Goal: Task Accomplishment & Management: Use online tool/utility

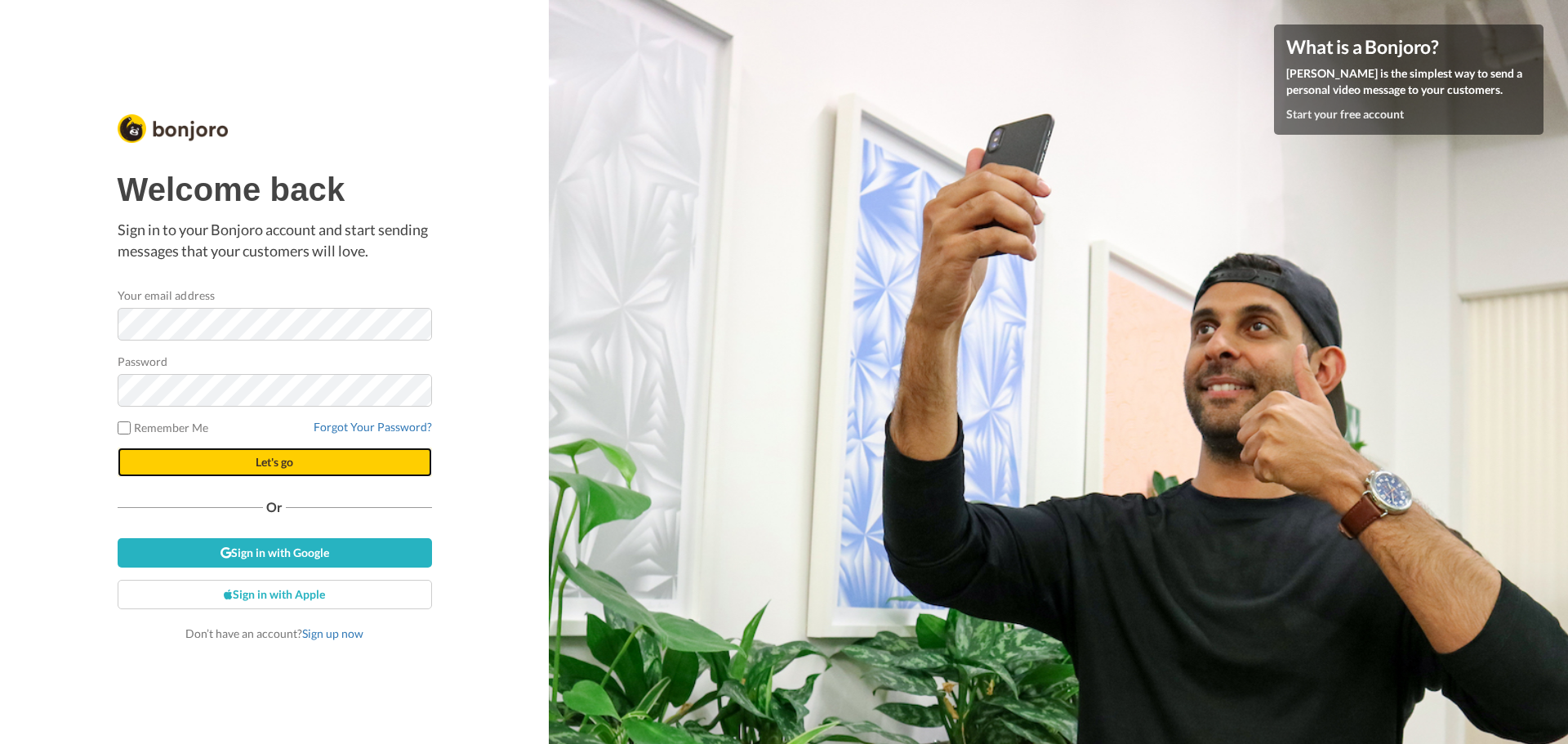
click at [221, 463] on button "Let's go" at bounding box center [274, 463] width 314 height 30
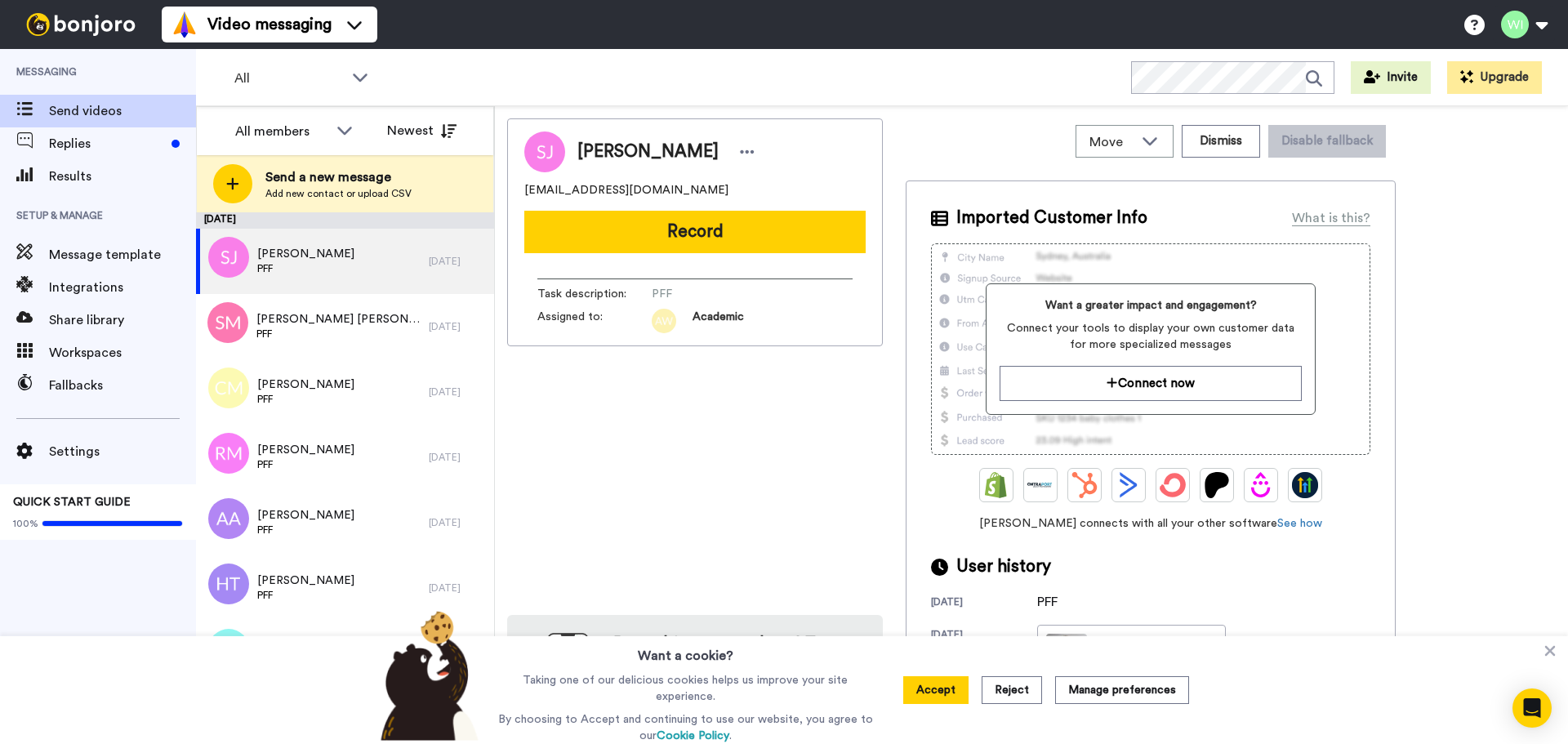
drag, startPoint x: 1035, startPoint y: 695, endPoint x: 940, endPoint y: 599, distance: 135.1
click at [1035, 695] on button "Reject" at bounding box center [1011, 690] width 60 height 28
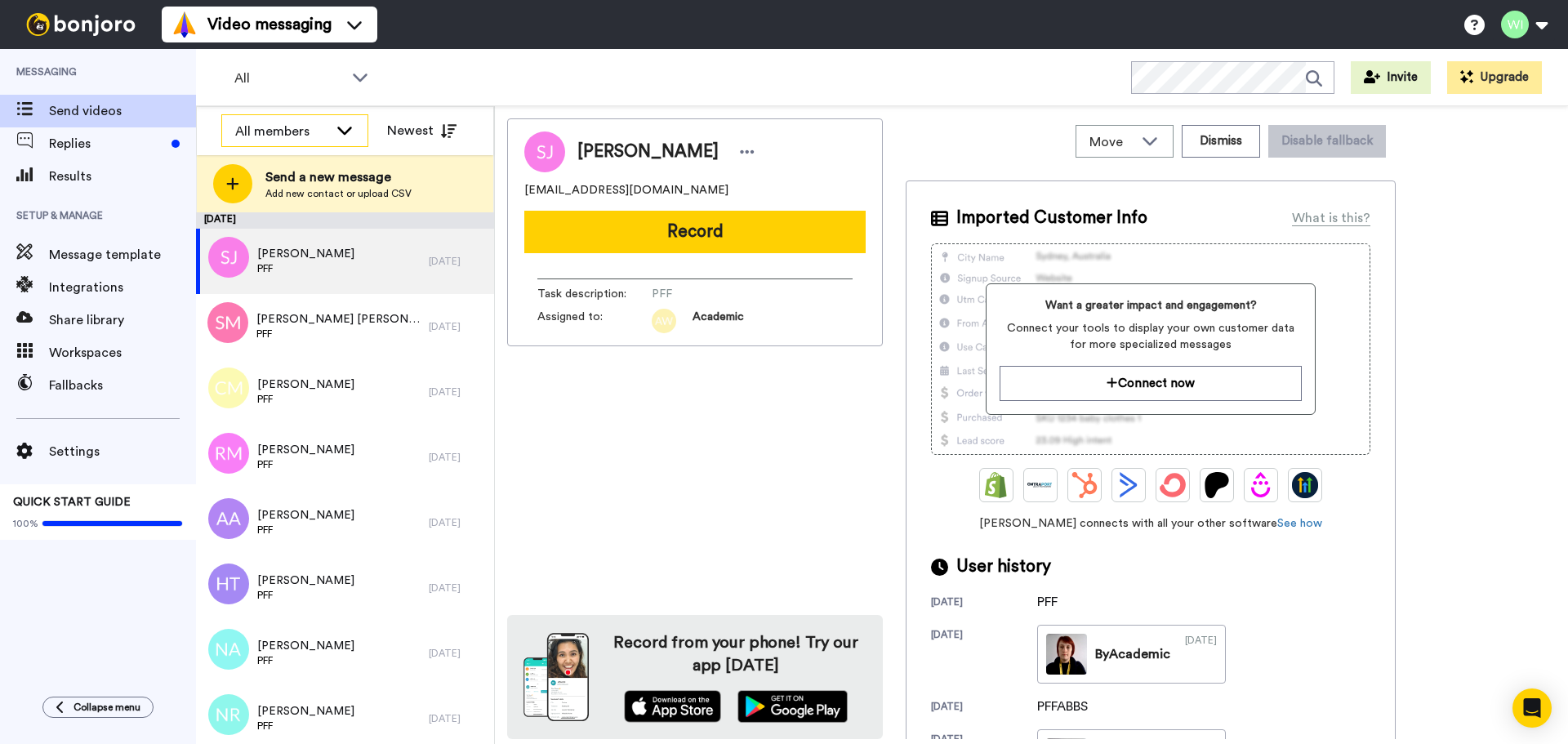
drag, startPoint x: 280, startPoint y: 130, endPoint x: 294, endPoint y: 131, distance: 14.0
click at [280, 131] on div "All members" at bounding box center [281, 132] width 93 height 19
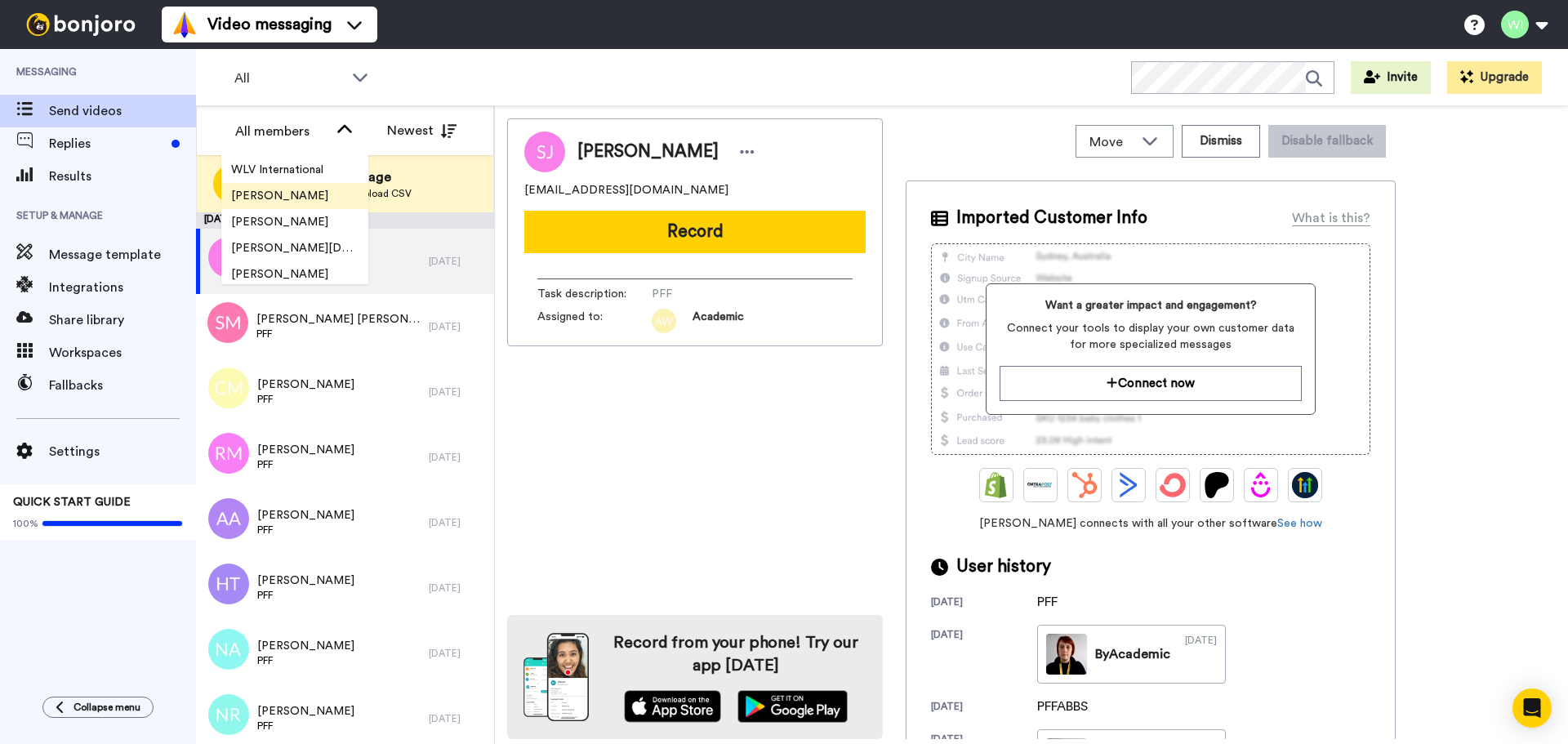
scroll to position [490, 0]
click at [303, 245] on span "WLV International" at bounding box center [277, 251] width 112 height 17
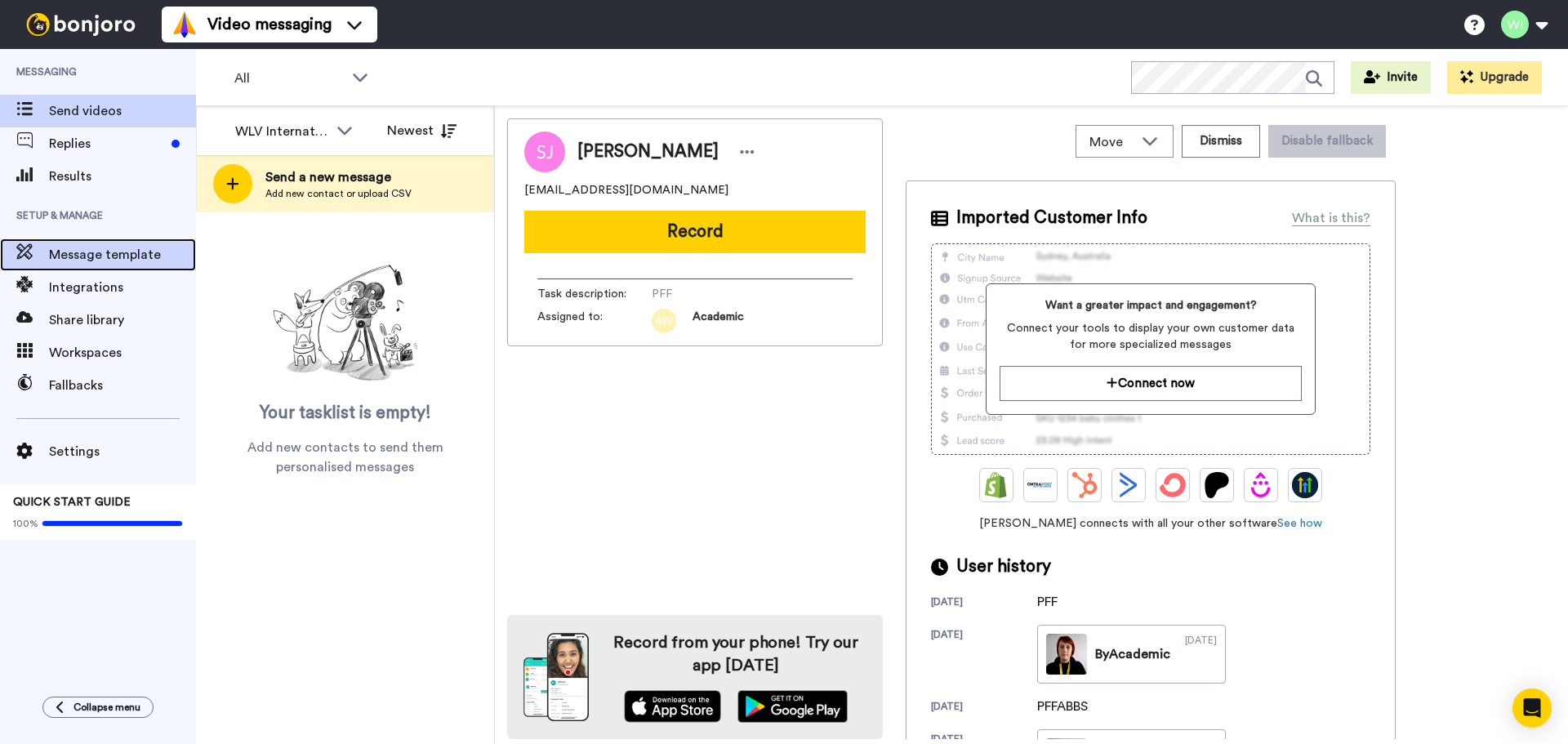
click at [85, 256] on span "Message template" at bounding box center [122, 254] width 147 height 19
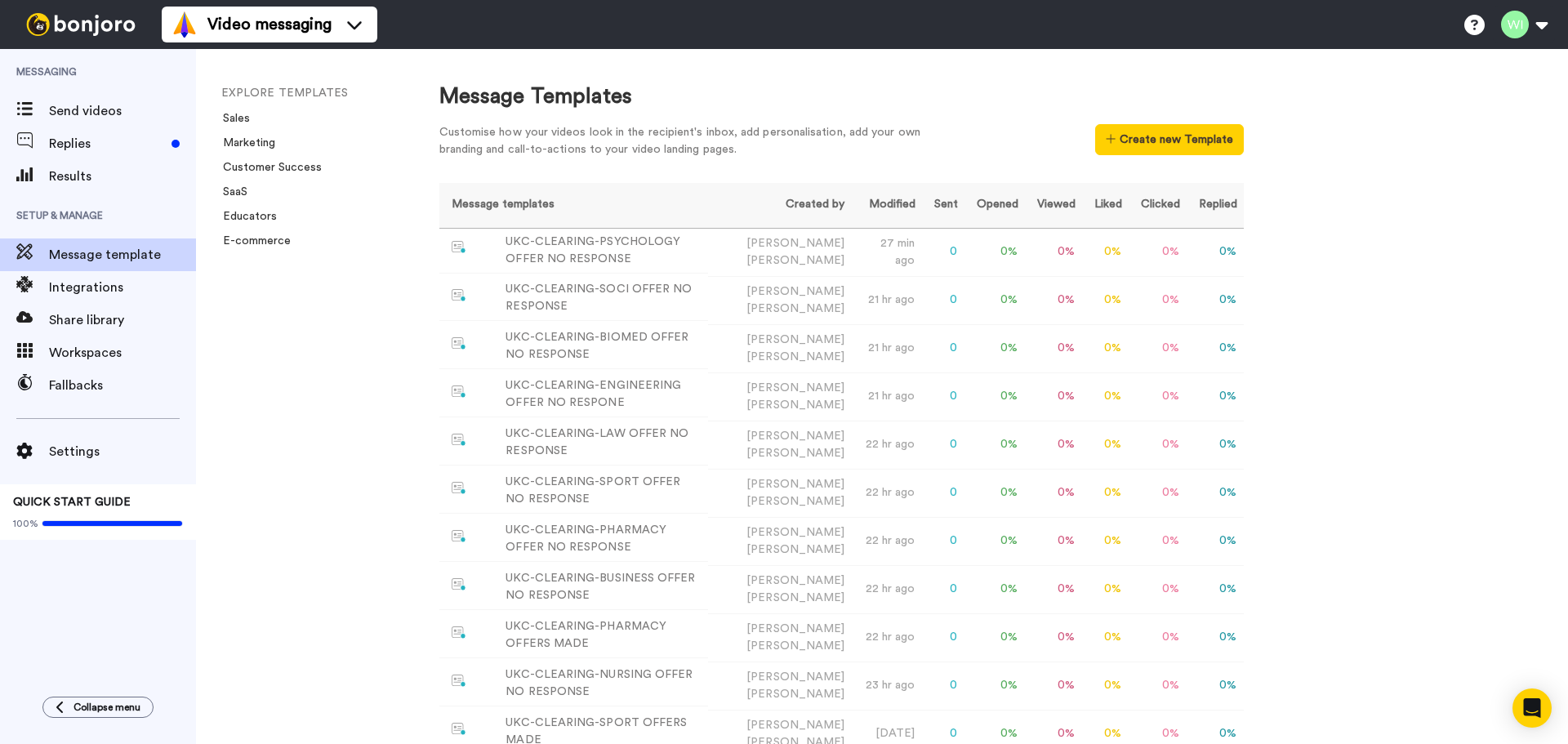
scroll to position [302, 0]
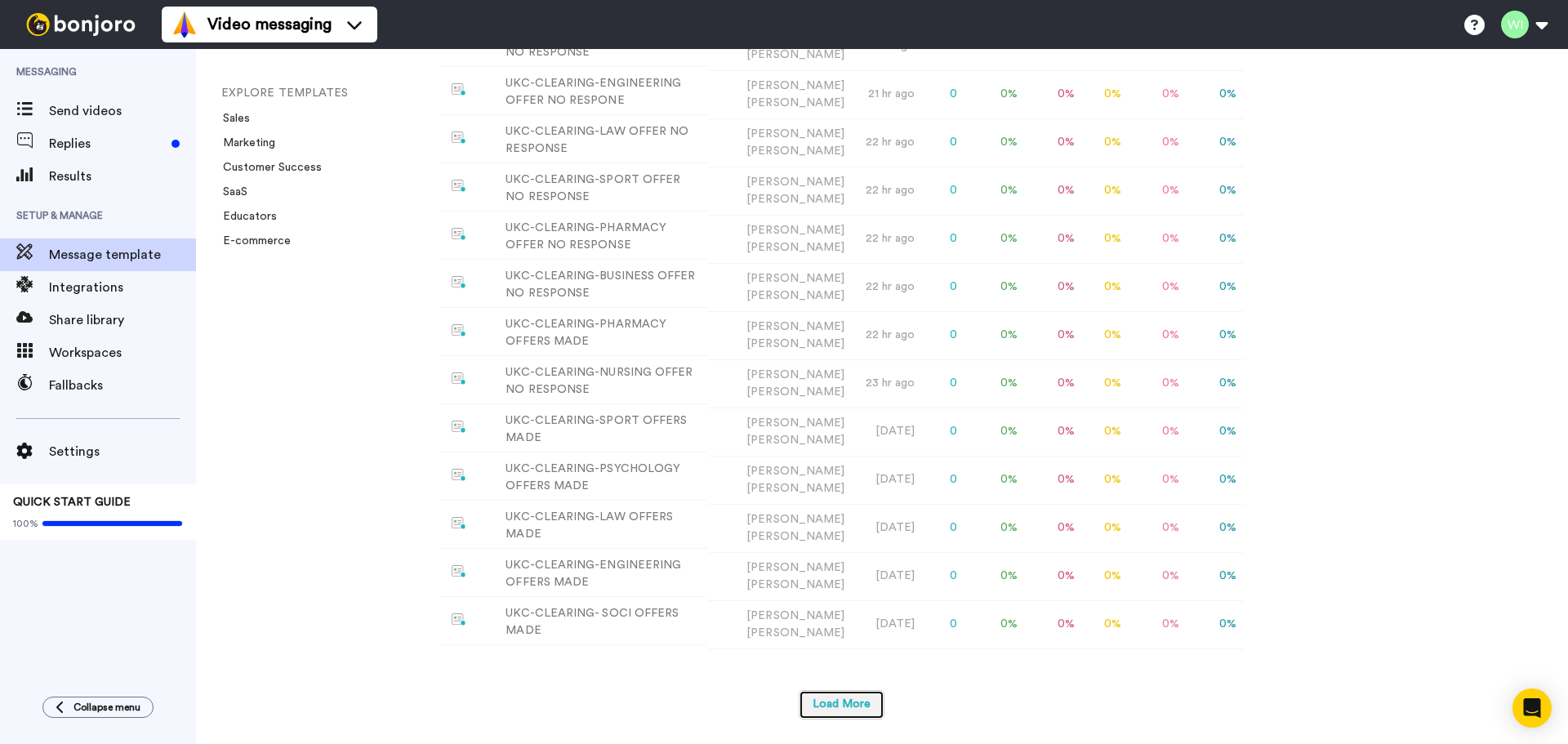
click at [862, 710] on button "Load More" at bounding box center [841, 705] width 85 height 30
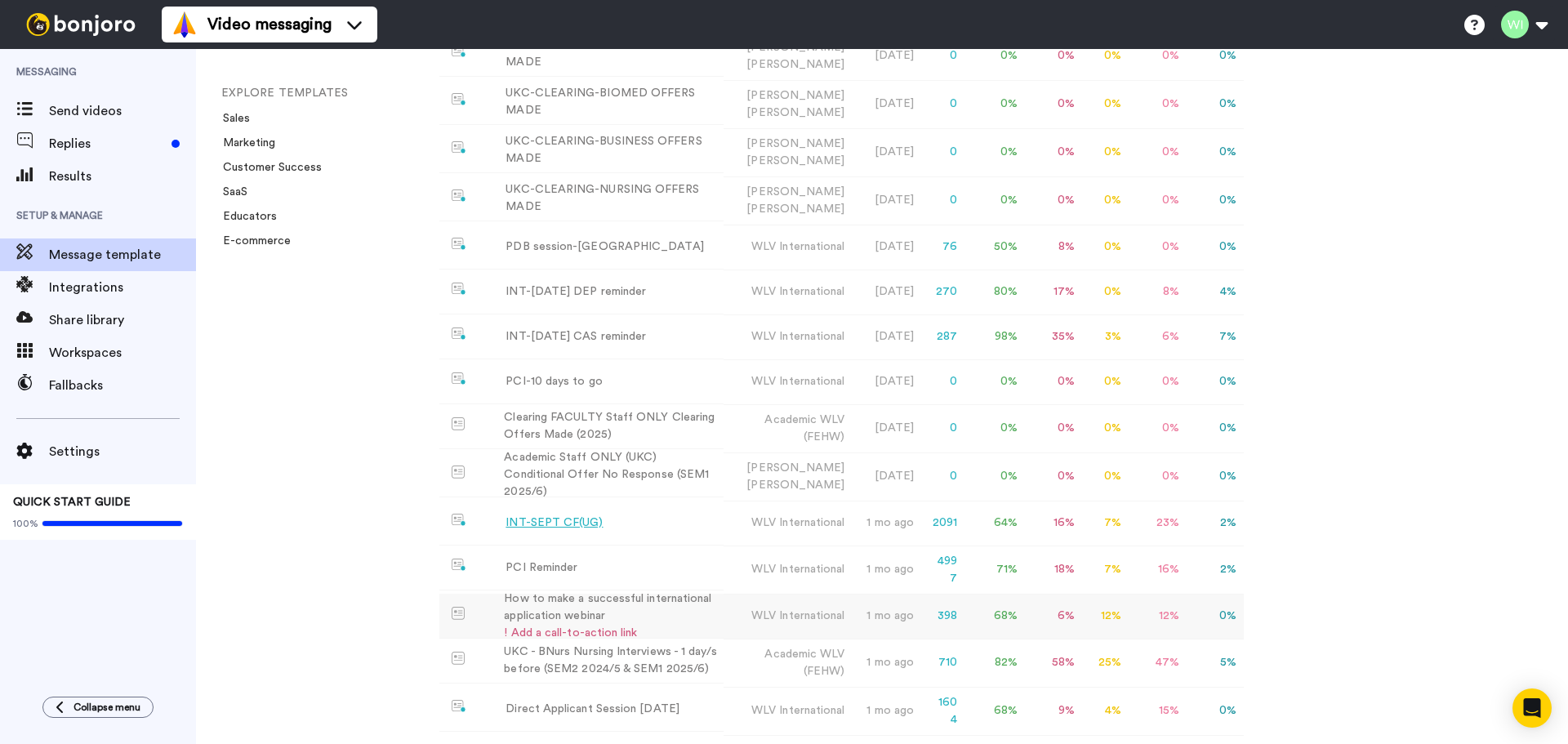
scroll to position [970, 0]
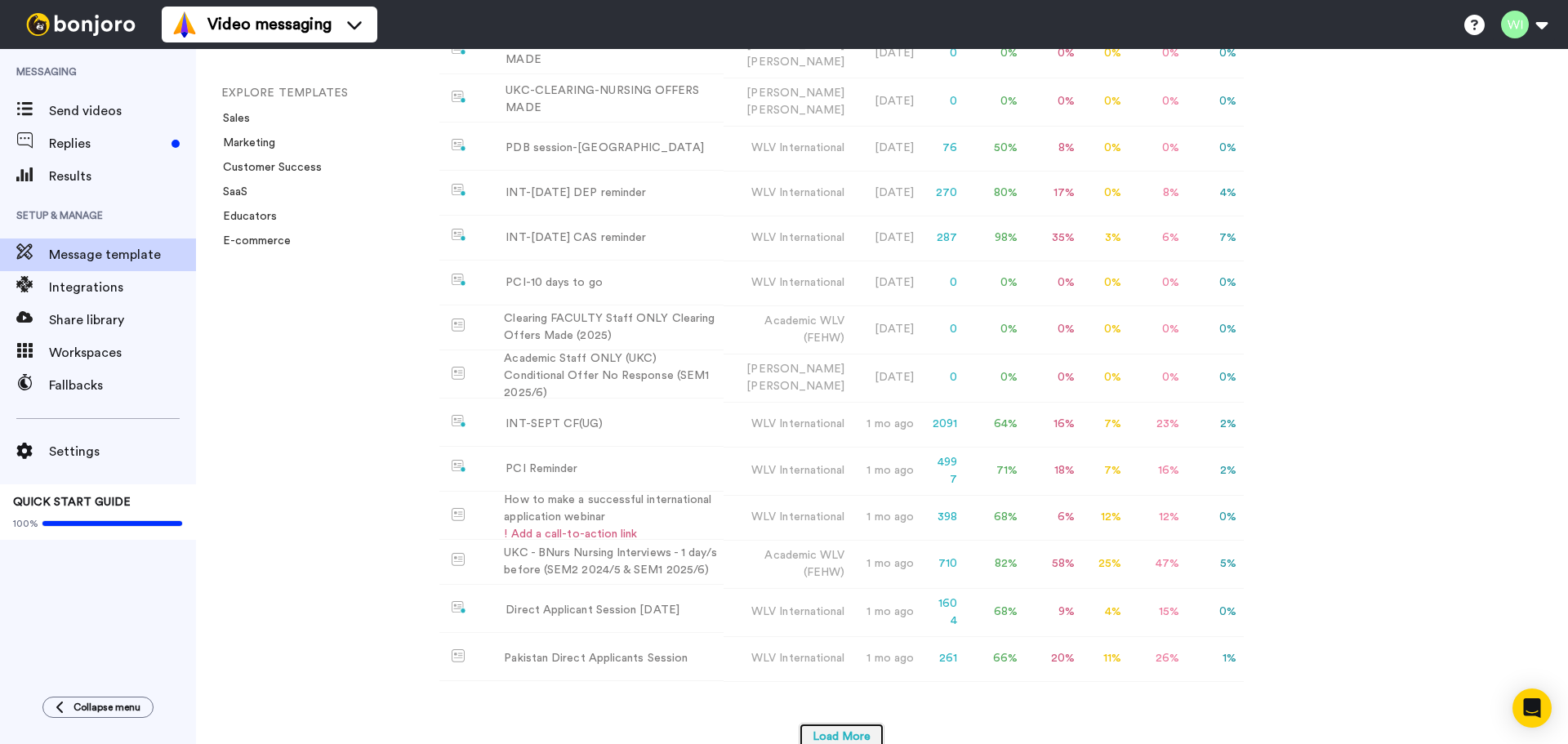
click at [859, 723] on button "Load More" at bounding box center [841, 738] width 85 height 30
click at [585, 416] on div "INT-SEPT CF(UG)" at bounding box center [554, 424] width 98 height 17
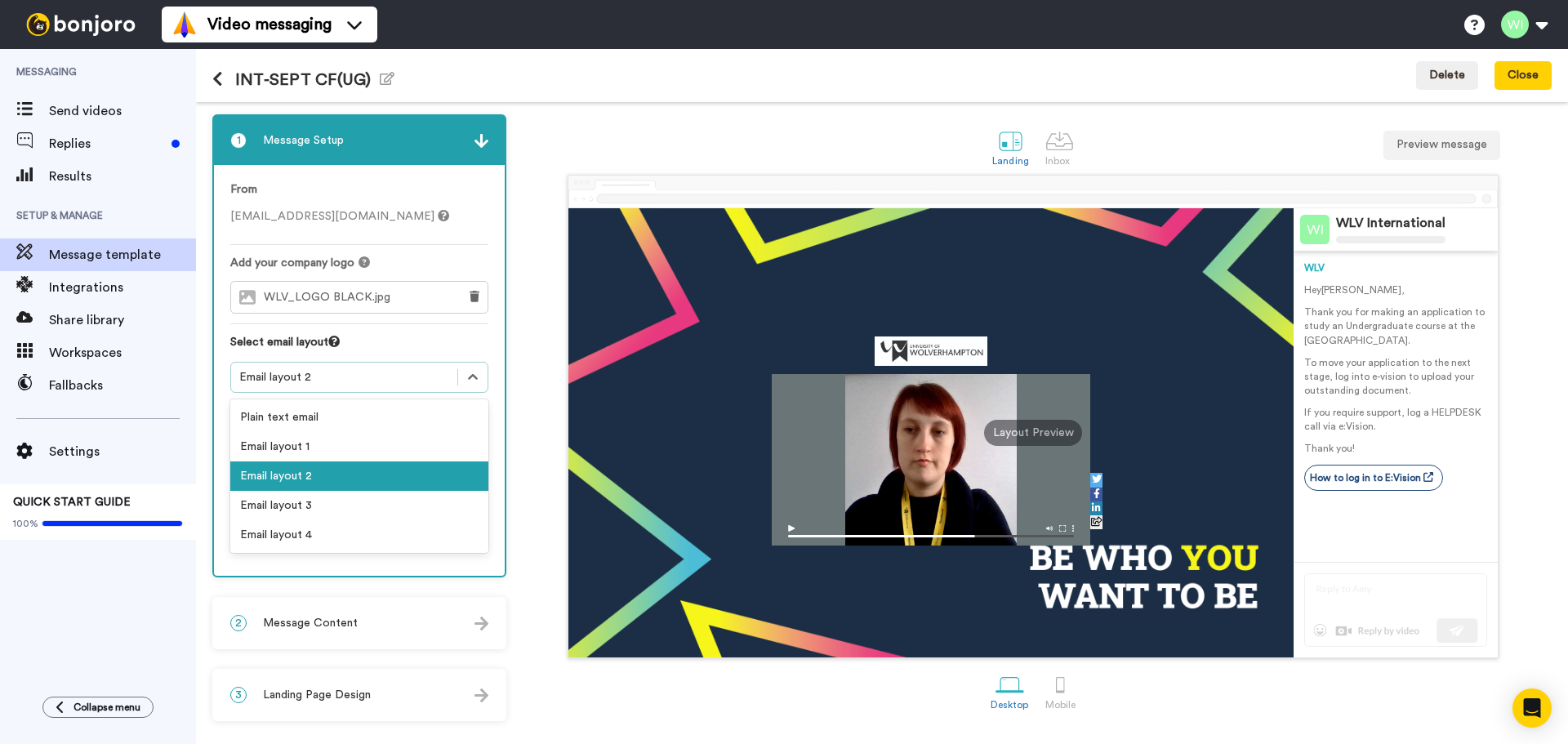
click at [340, 382] on div "Email layout 2" at bounding box center [344, 377] width 210 height 17
click at [359, 385] on div "Email layout 2" at bounding box center [344, 377] width 210 height 17
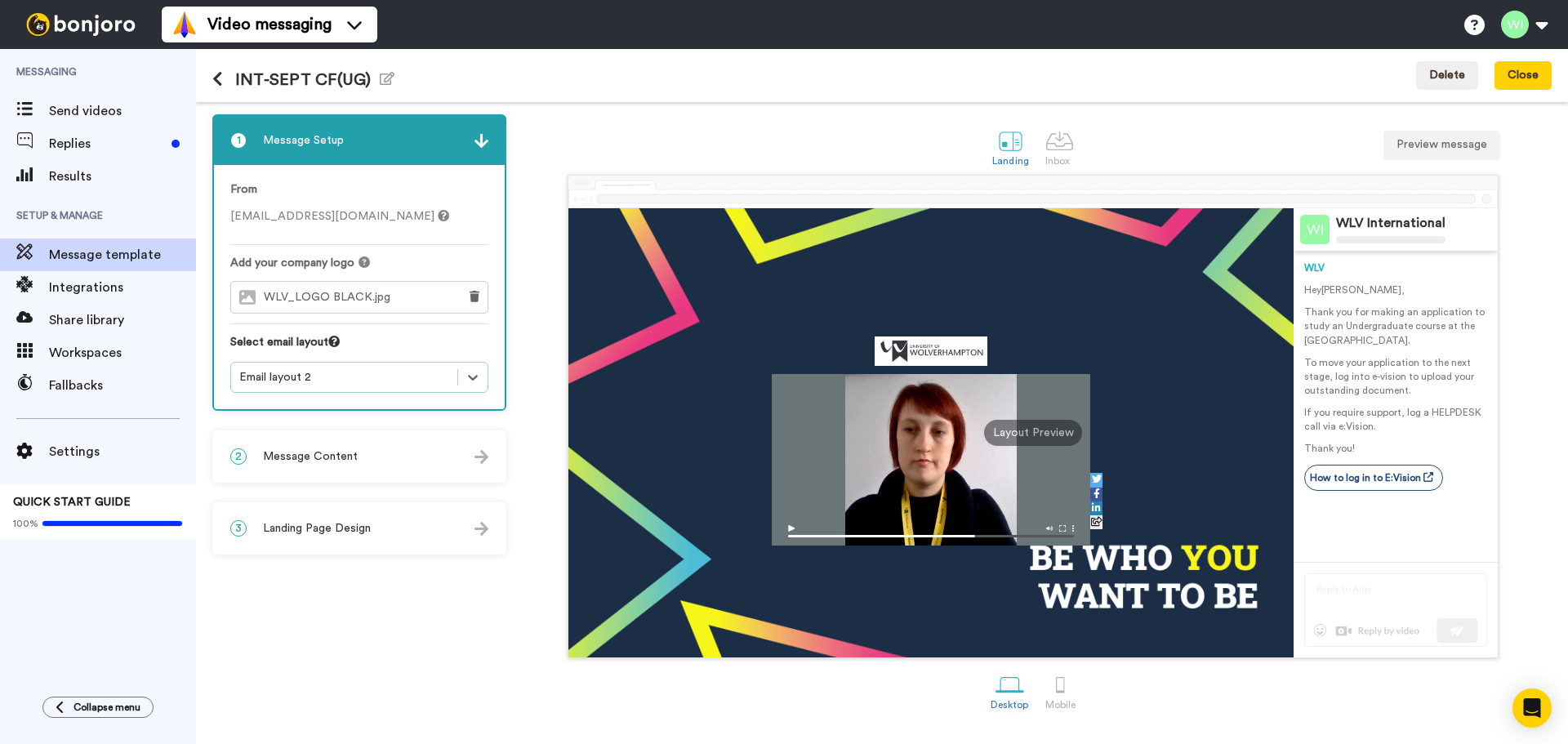
click at [358, 461] on div "2 Message Content" at bounding box center [360, 457] width 291 height 49
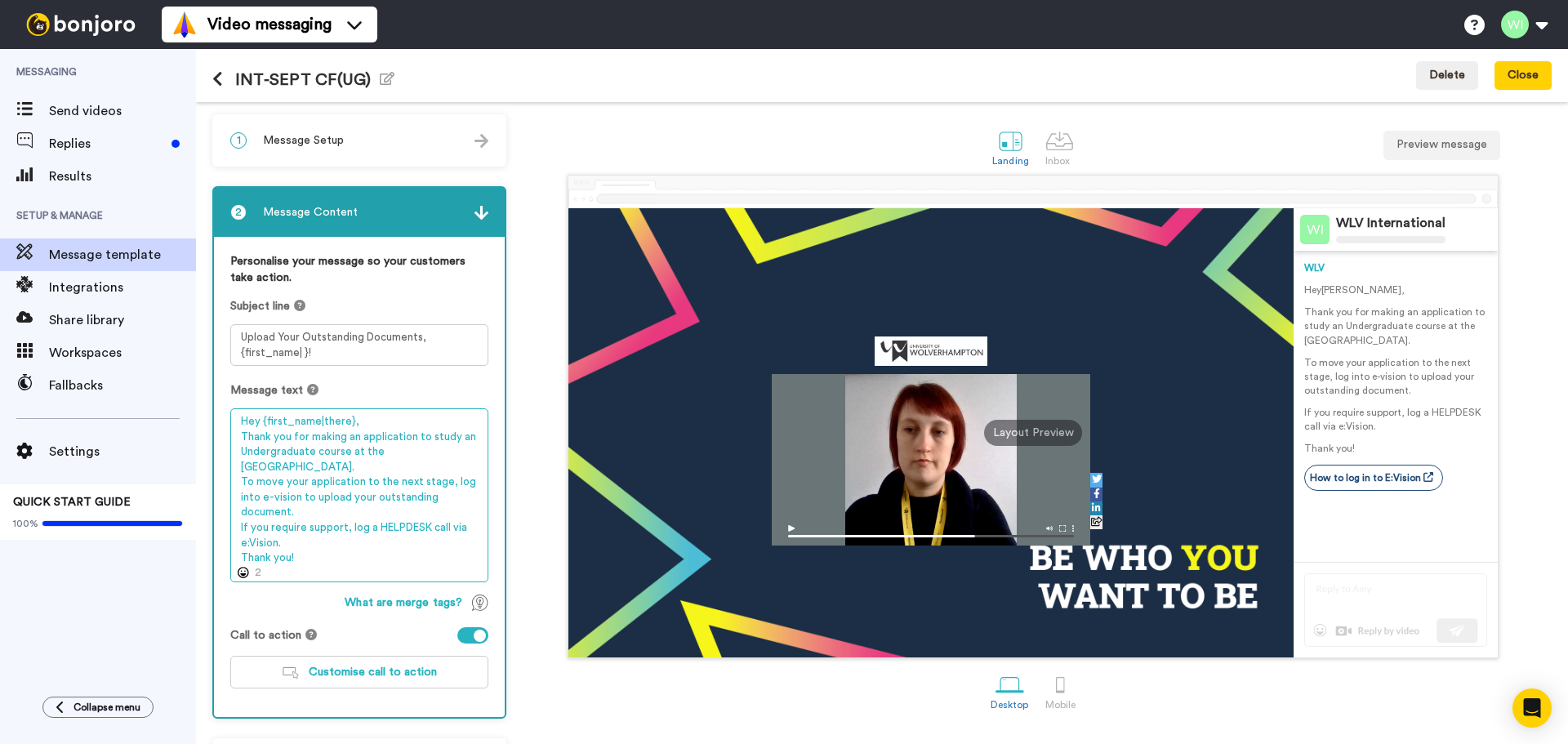
drag, startPoint x: 286, startPoint y: 541, endPoint x: 233, endPoint y: 531, distance: 53.9
click at [234, 530] on textarea "Hey {first_name|there}, Thank you for making an application to study an Undergr…" at bounding box center [359, 496] width 258 height 174
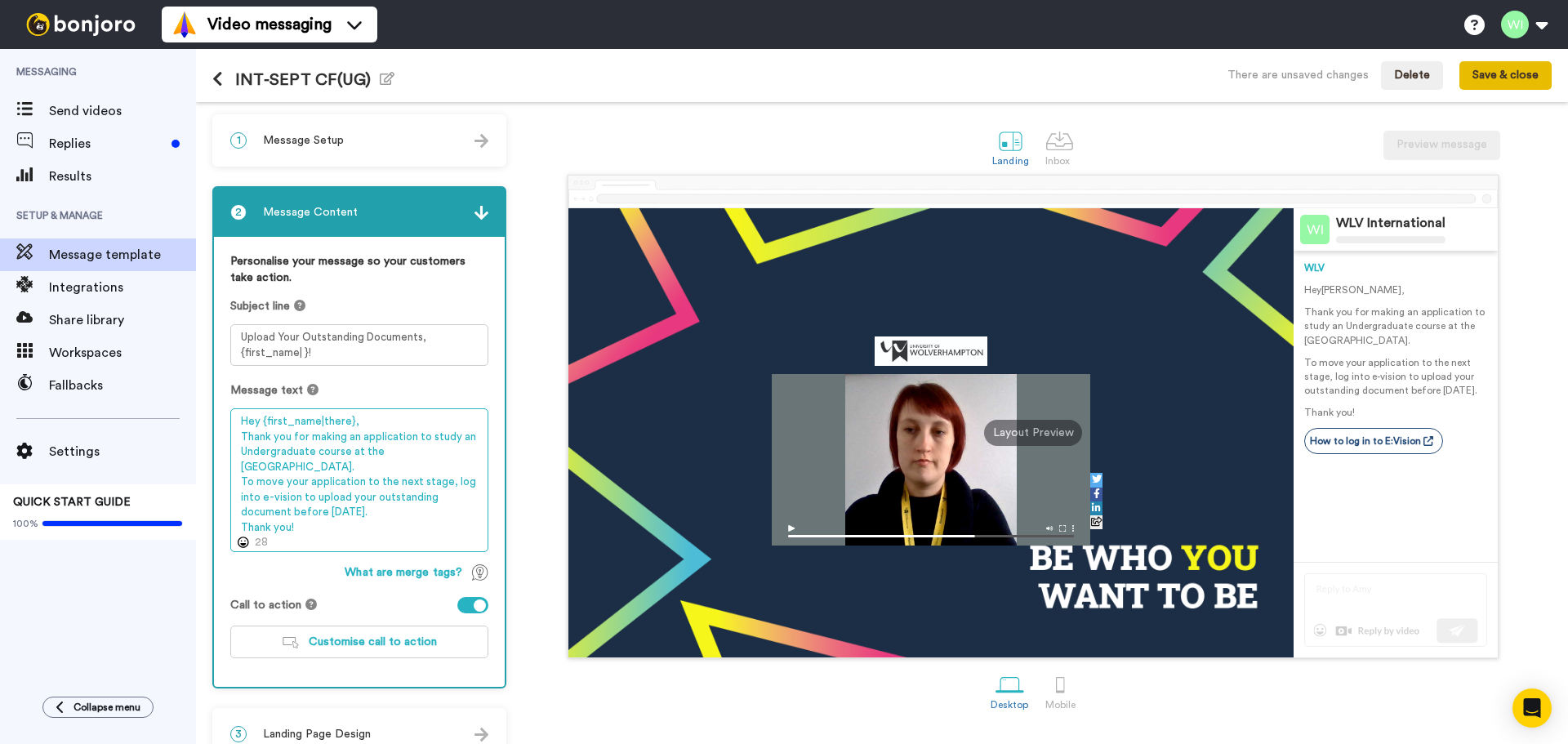
type textarea "Hey {first_name|there}, Thank you for making an application to study an Undergr…"
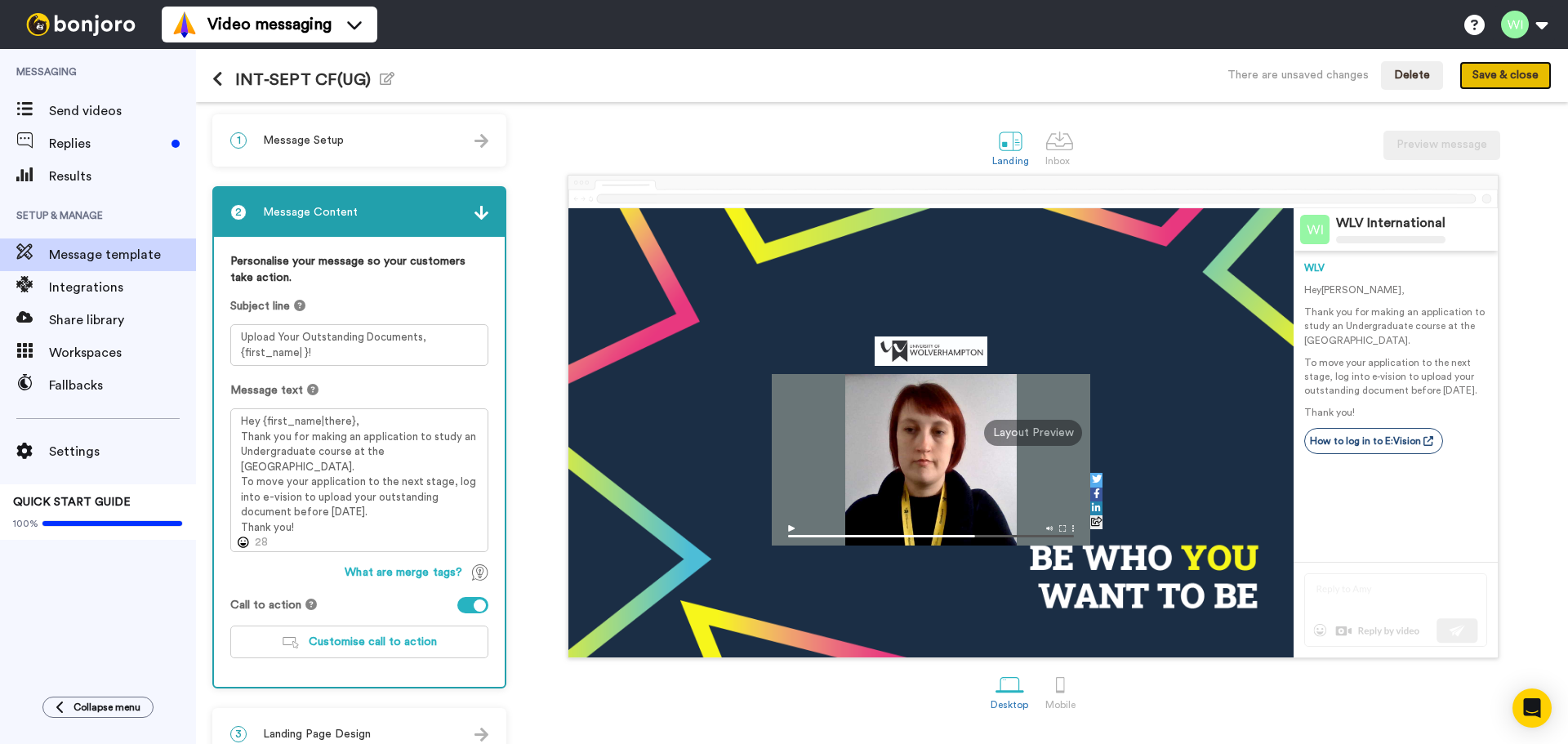
click at [1493, 72] on button "Save & close" at bounding box center [1505, 76] width 92 height 30
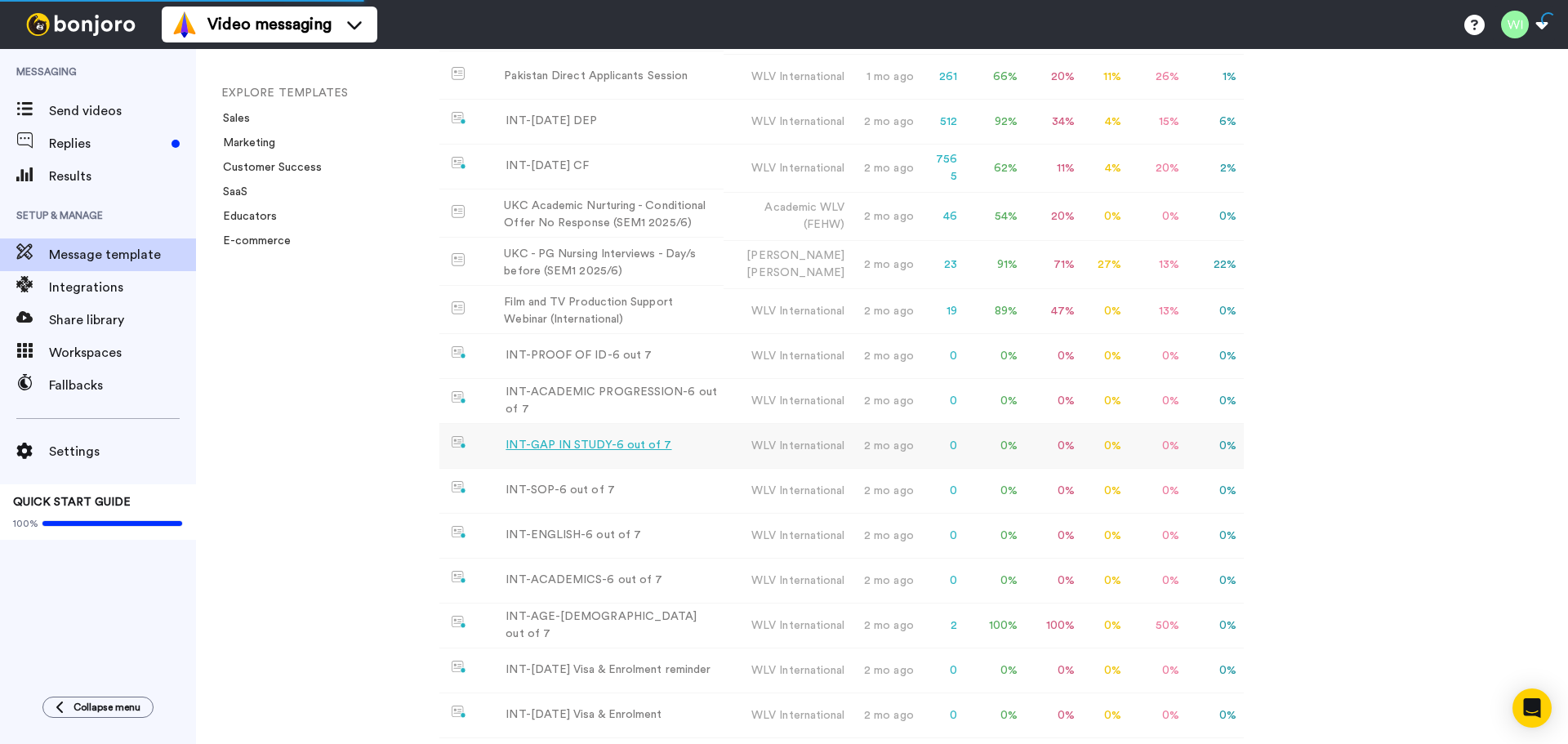
scroll to position [1689, 0]
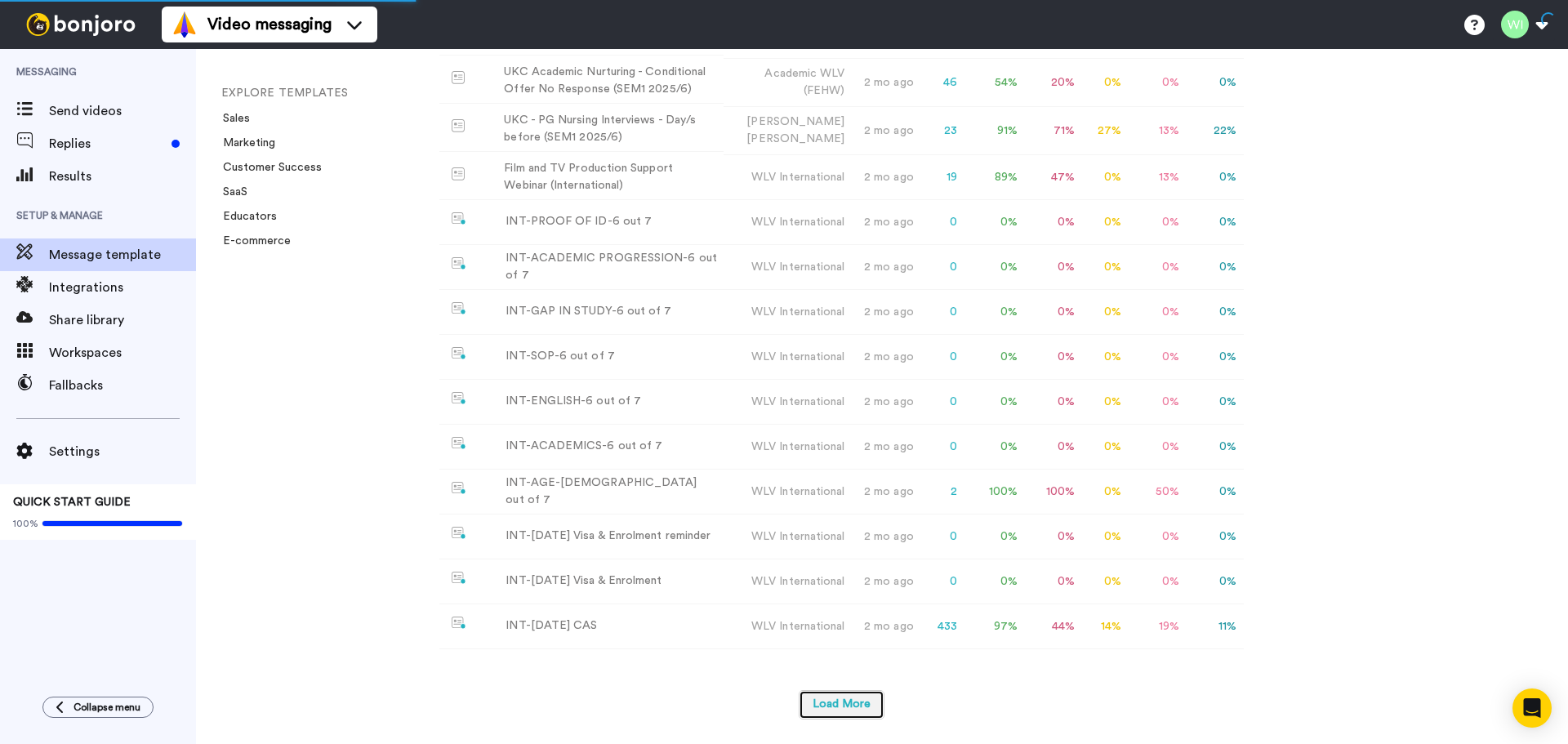
click at [828, 699] on button "Load More" at bounding box center [841, 705] width 85 height 30
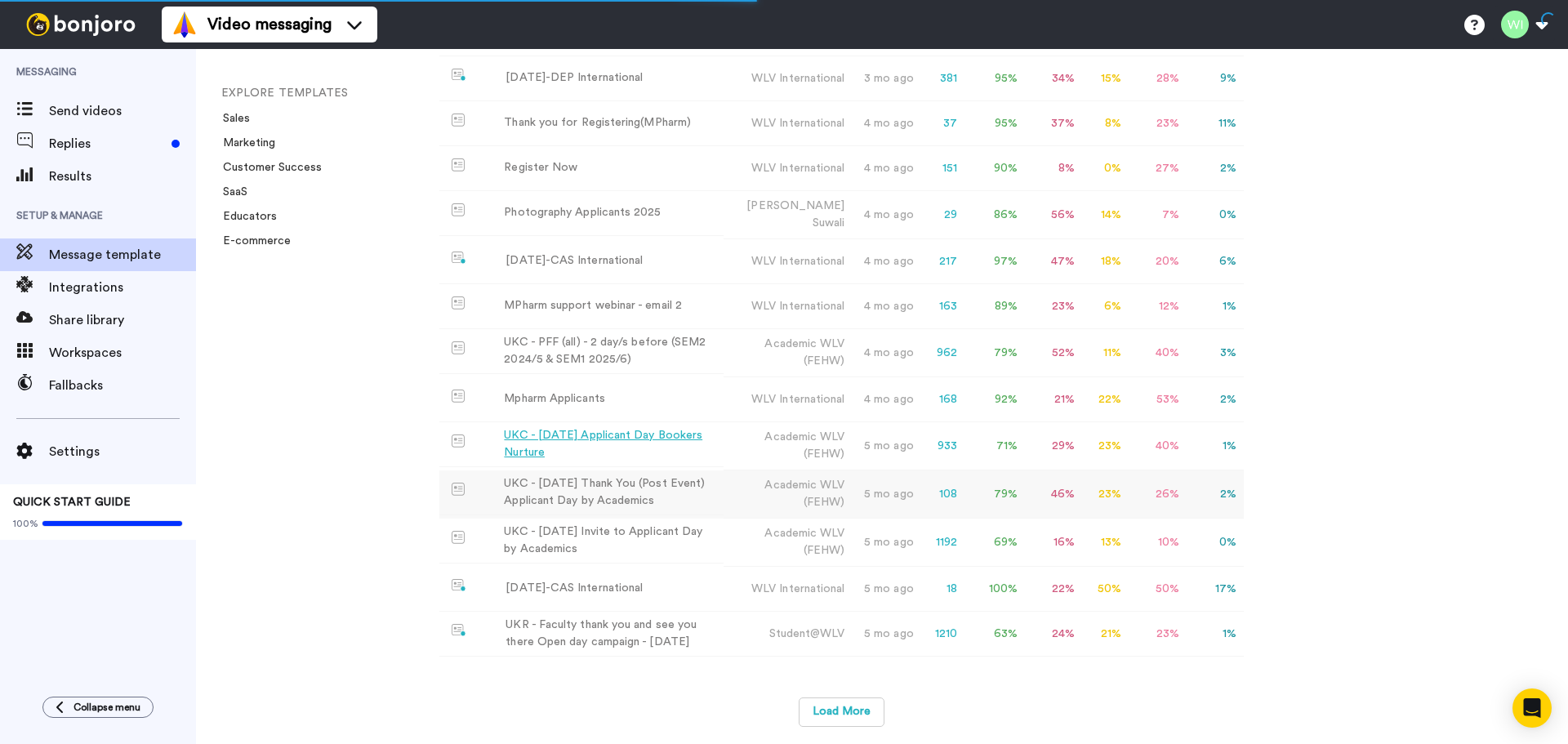
scroll to position [2402, 0]
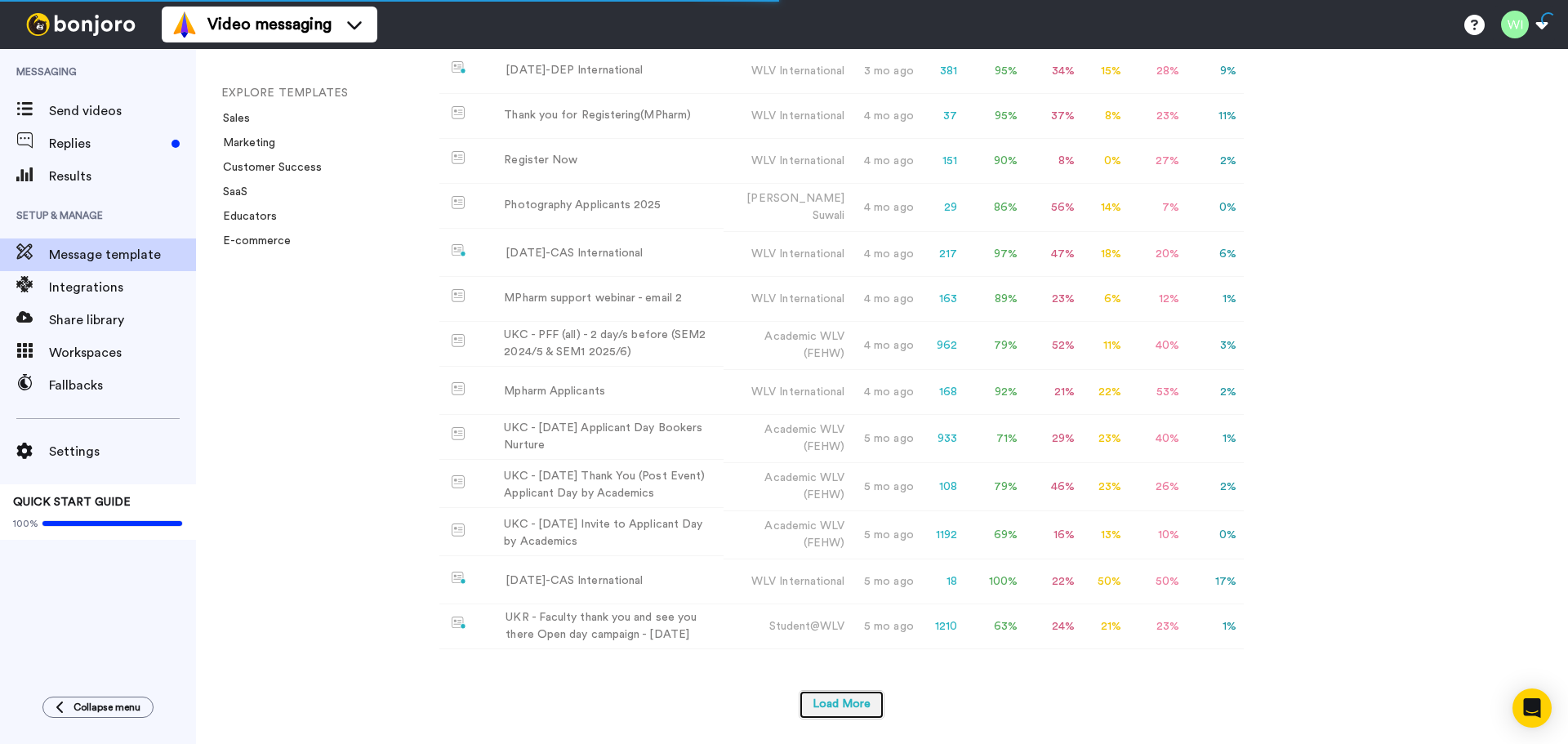
click at [828, 703] on button "Load More" at bounding box center [841, 705] width 85 height 30
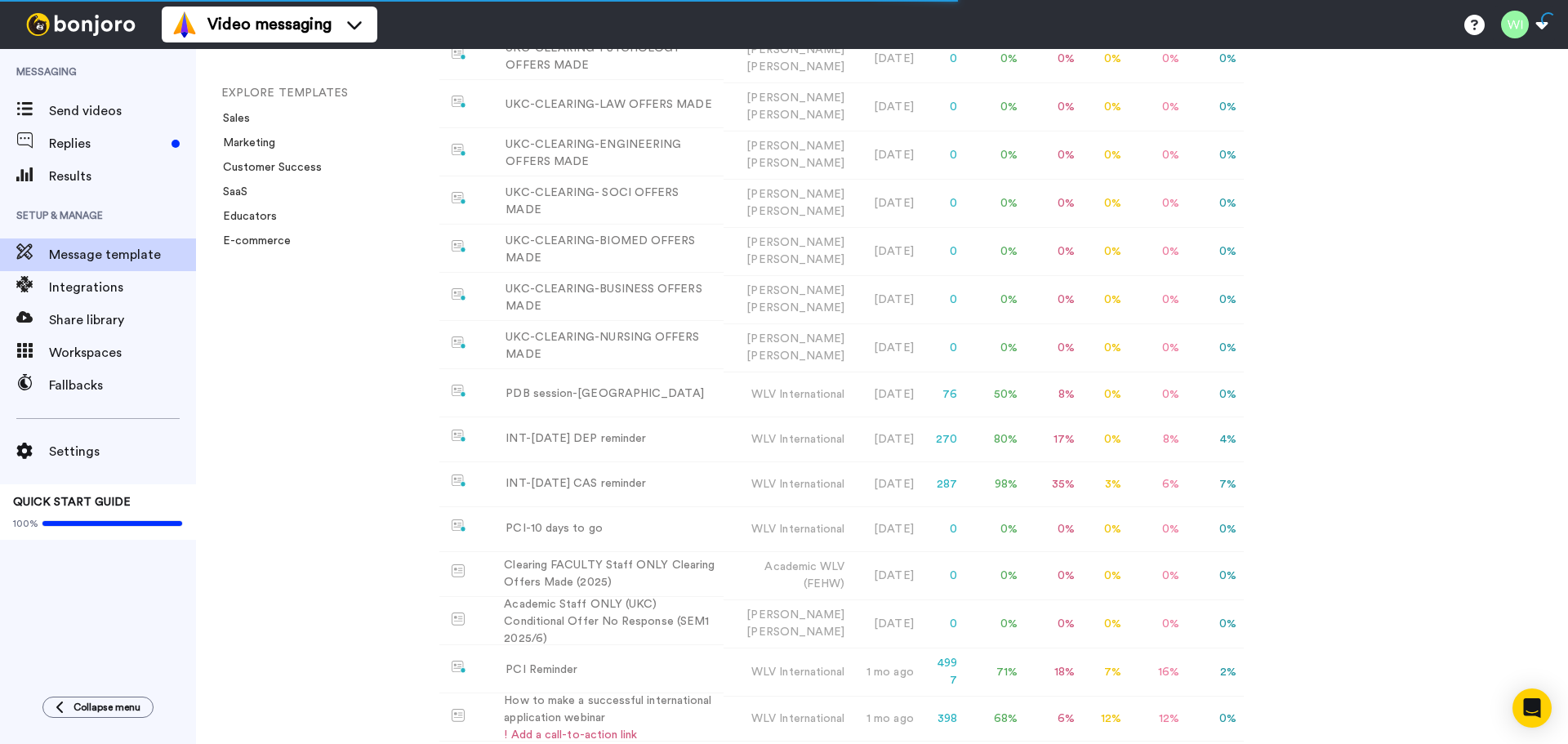
scroll to position [1177, 0]
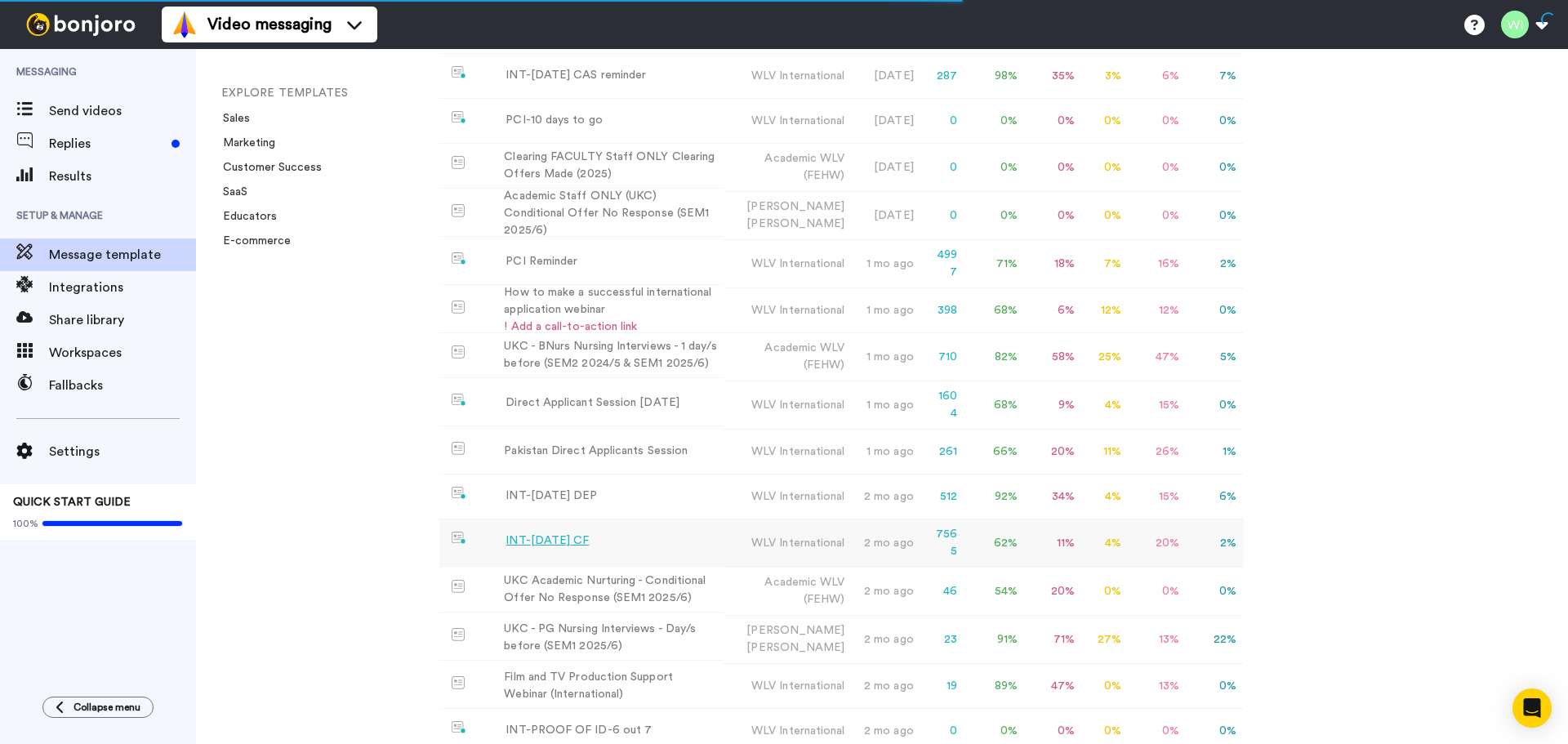
click at [572, 532] on div "INT-Sept 25 CF" at bounding box center [547, 541] width 84 height 17
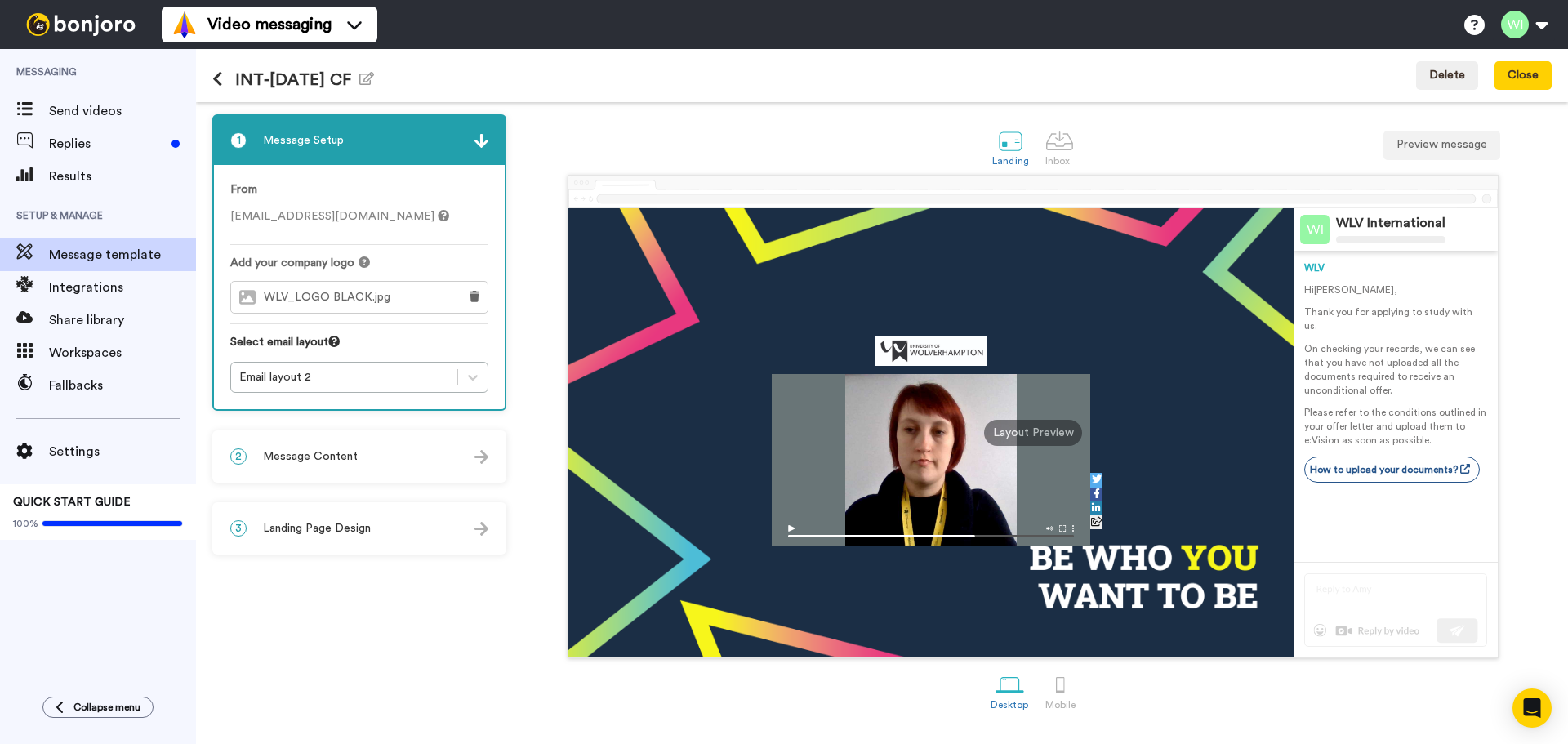
click at [337, 443] on div "2 Message Content" at bounding box center [360, 457] width 291 height 49
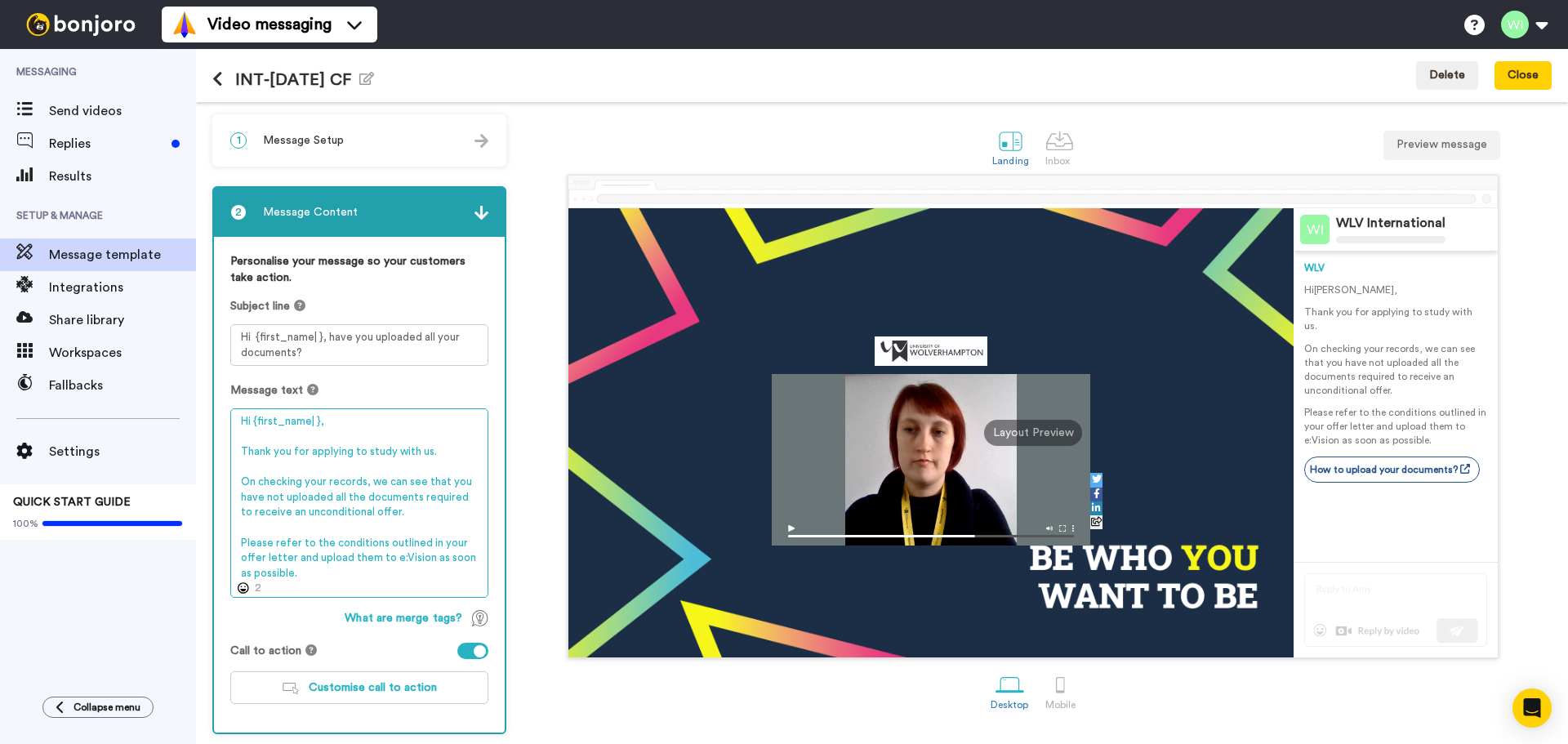
click at [325, 569] on textarea "Hi {first_name| }, Thank you for applying to study with us. On checking your re…" at bounding box center [359, 503] width 258 height 189
drag, startPoint x: 340, startPoint y: 575, endPoint x: 428, endPoint y: 563, distance: 88.8
click at [428, 563] on textarea "Hi {first_name| }, Thank you for applying to study with us. On checking your re…" at bounding box center [359, 503] width 258 height 189
click at [277, 469] on textarea "Hi {first_name| }, Thank you for applying to study with us. On checking your re…" at bounding box center [359, 503] width 258 height 189
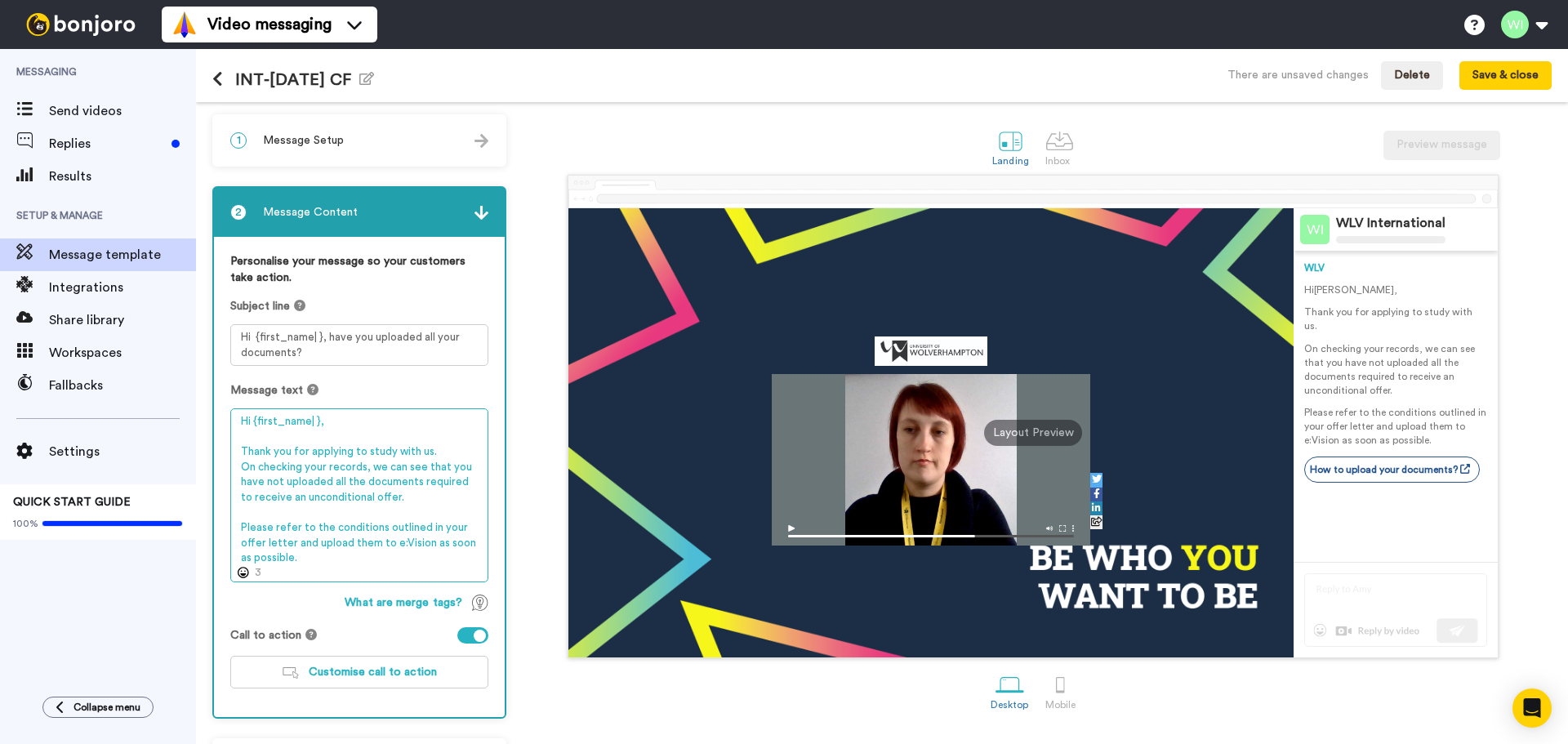
drag, startPoint x: 301, startPoint y: 518, endPoint x: 333, endPoint y: 524, distance: 32.6
click at [301, 517] on textarea "Hi {first_name| }, Thank you for applying to study with us. On checking your re…" at bounding box center [359, 496] width 258 height 174
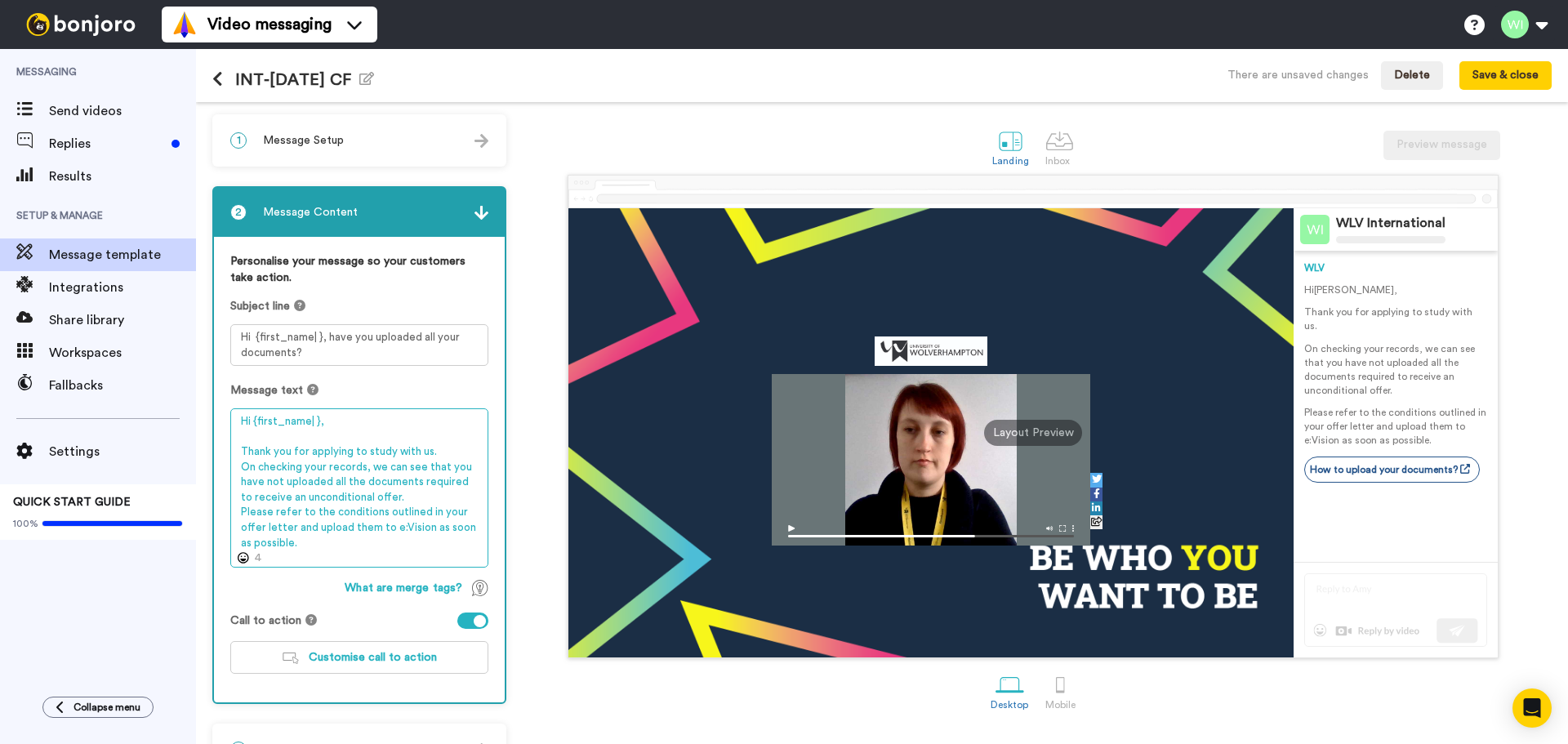
drag, startPoint x: 353, startPoint y: 541, endPoint x: 379, endPoint y: 528, distance: 29.1
click at [379, 528] on textarea "Hi {first_name| }, Thank you for applying to study with us. On checking your re…" at bounding box center [359, 488] width 258 height 159
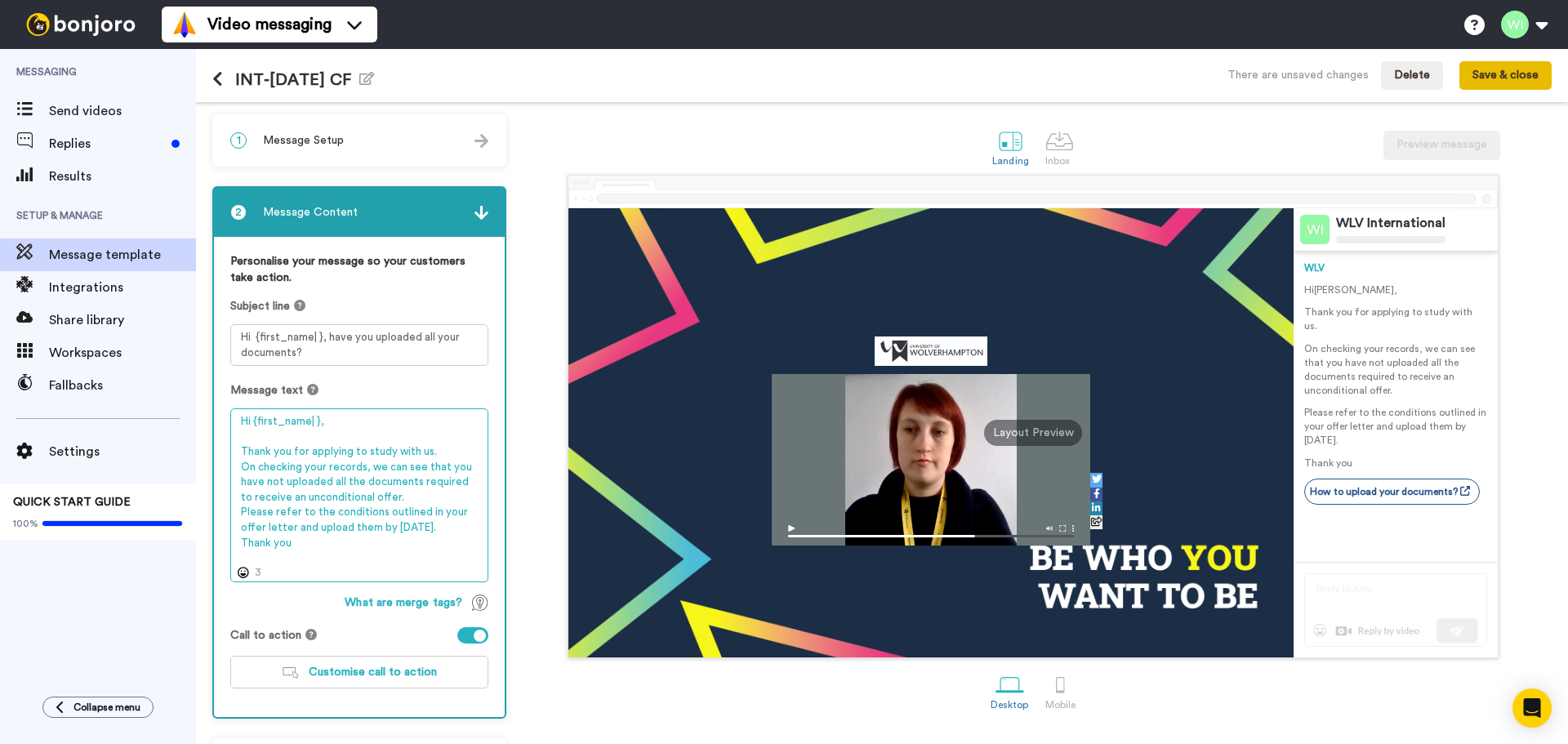
type textarea "Hi {first_name| }, Thank you for applying to study with us. On checking your re…"
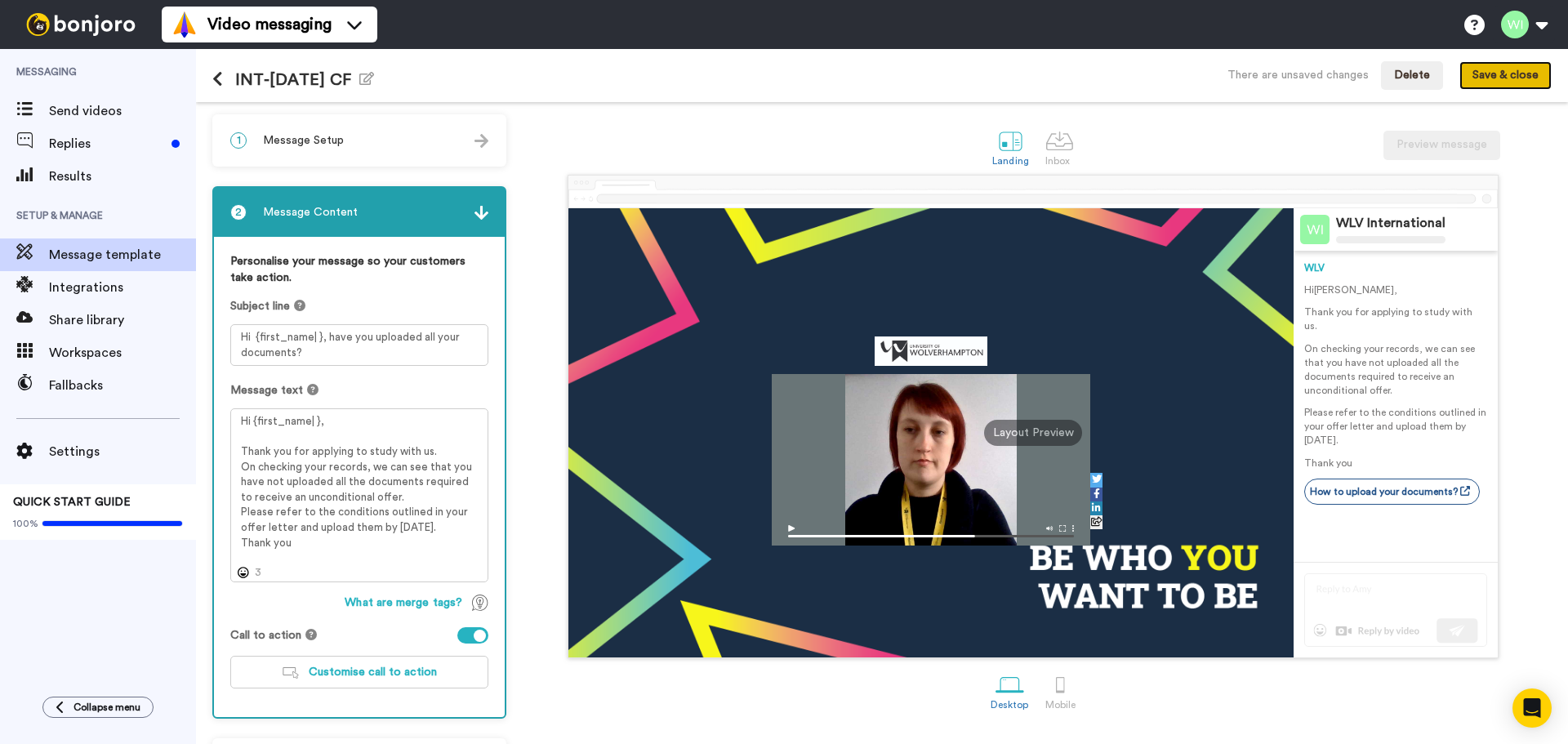
click at [1477, 74] on button "Save & close" at bounding box center [1505, 76] width 92 height 30
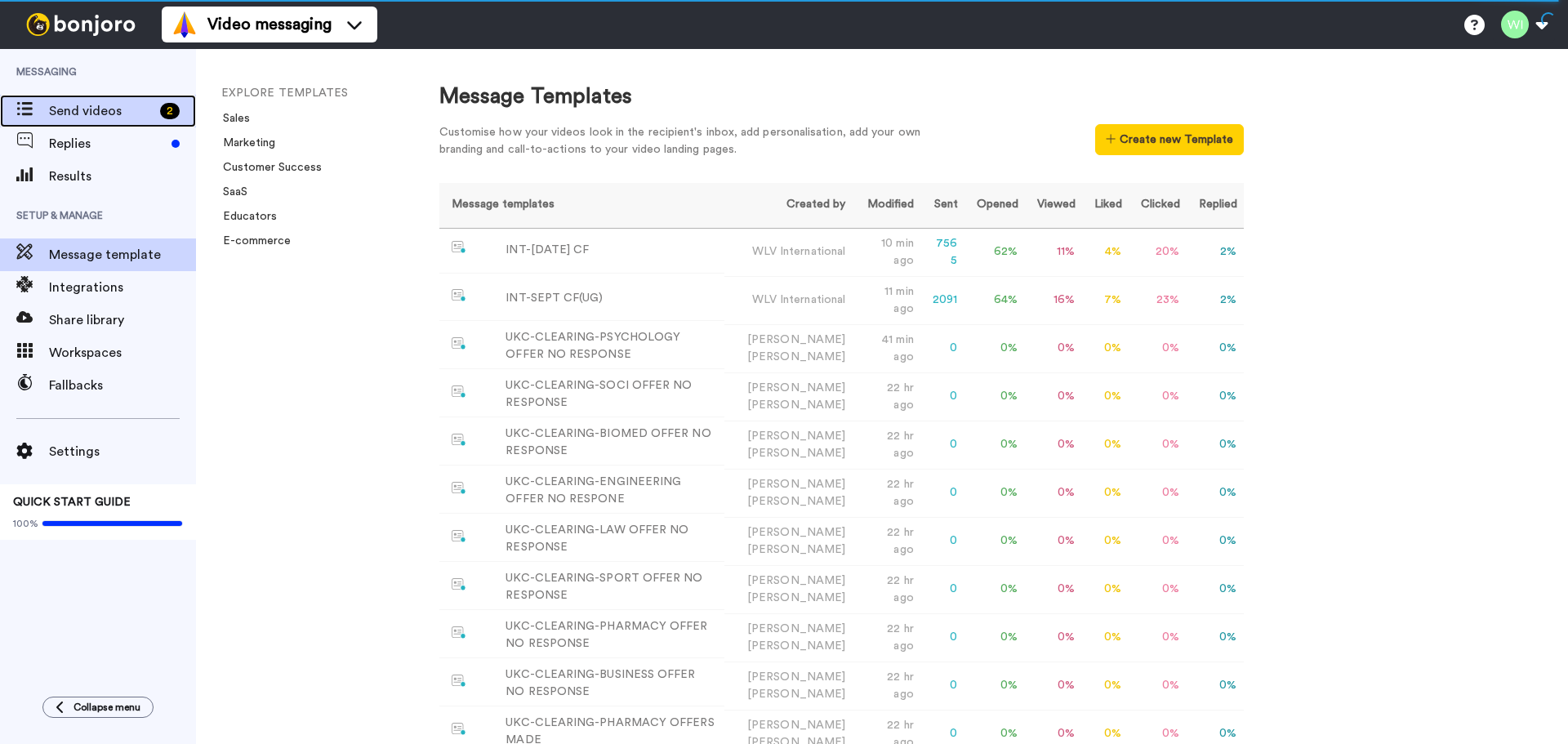
click at [112, 112] on span "Send videos" at bounding box center [101, 111] width 105 height 19
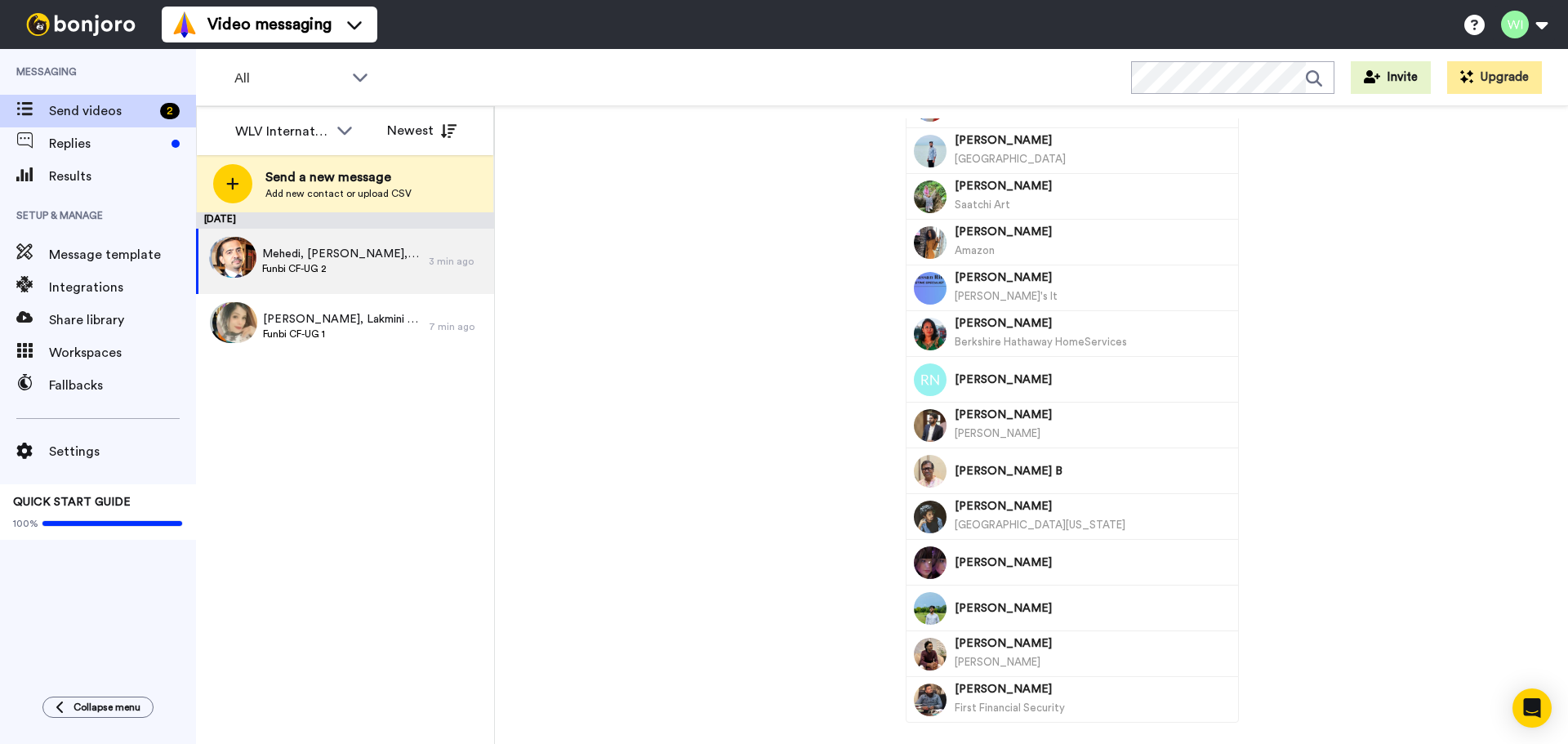
scroll to position [1079, 0]
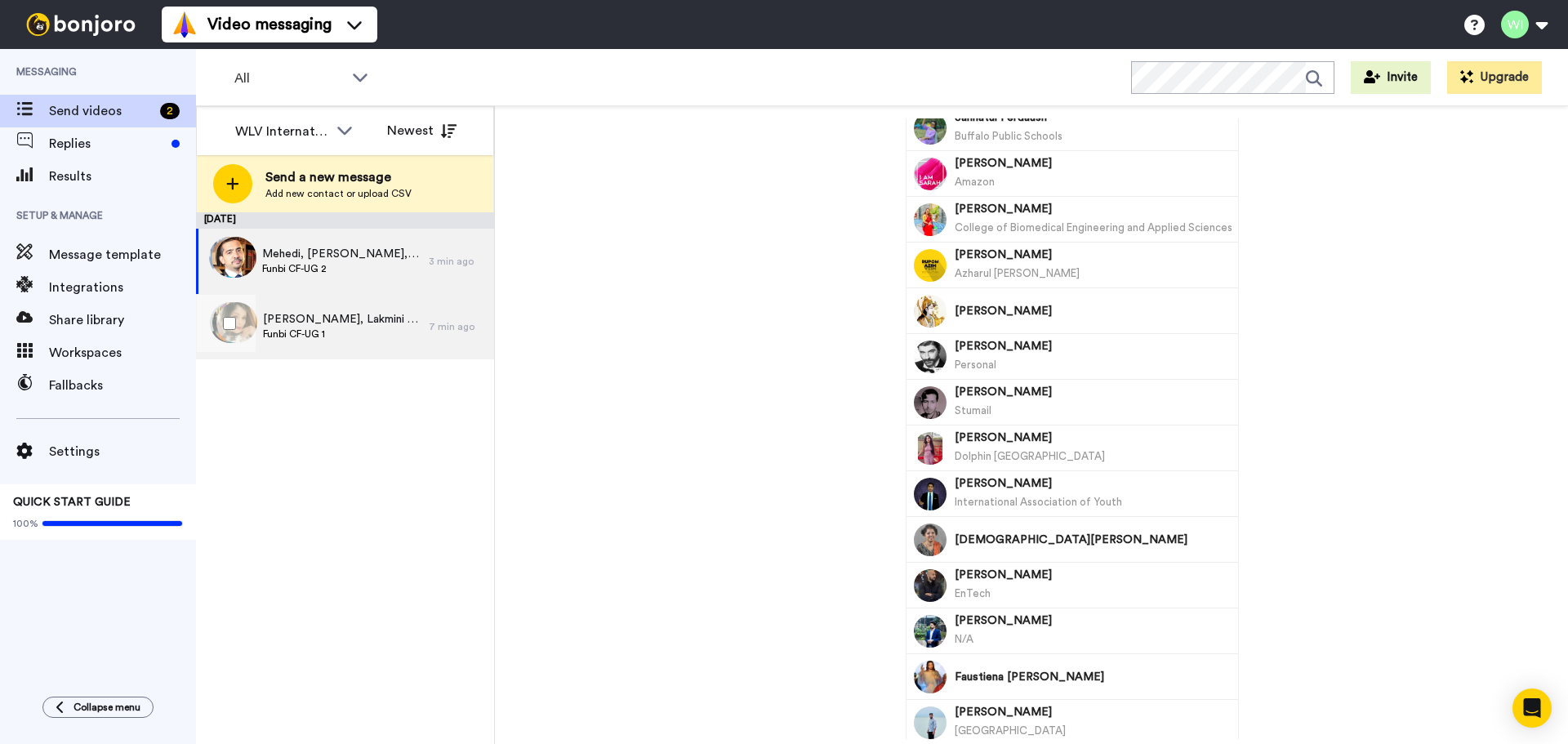
click at [336, 346] on div "[PERSON_NAME], Lakmini & 46 others Funbi CF-UG 1" at bounding box center [312, 326] width 233 height 65
